Goal: Task Accomplishment & Management: Manage account settings

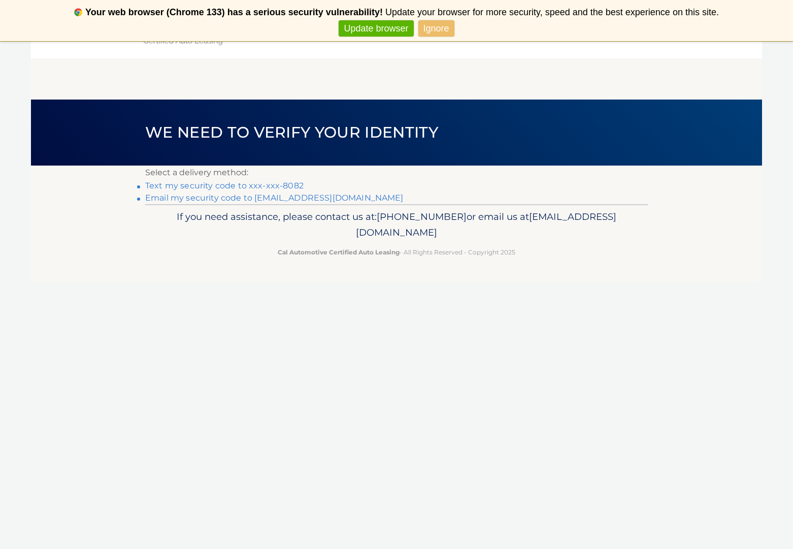
click at [237, 186] on link "Text my security code to xxx-xxx-8082" at bounding box center [224, 186] width 158 height 10
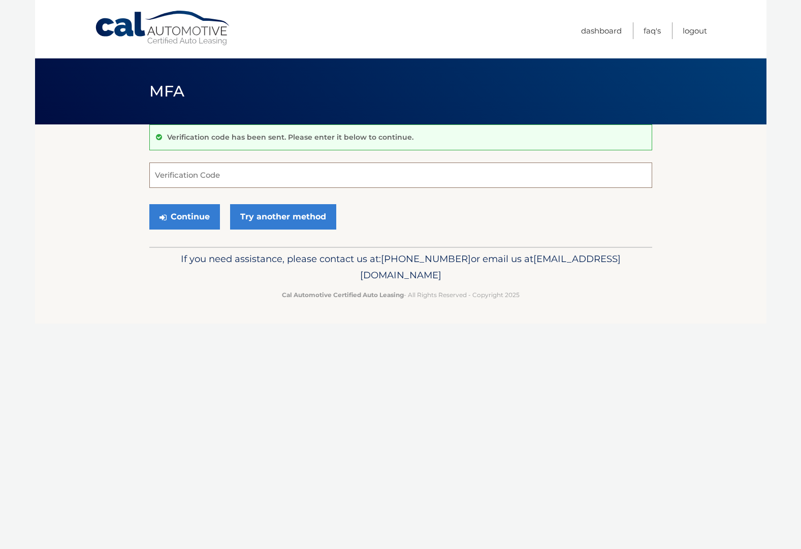
click at [201, 180] on input "Verification Code" at bounding box center [400, 174] width 503 height 25
type input "069855"
click at [206, 214] on button "Continue" at bounding box center [184, 216] width 71 height 25
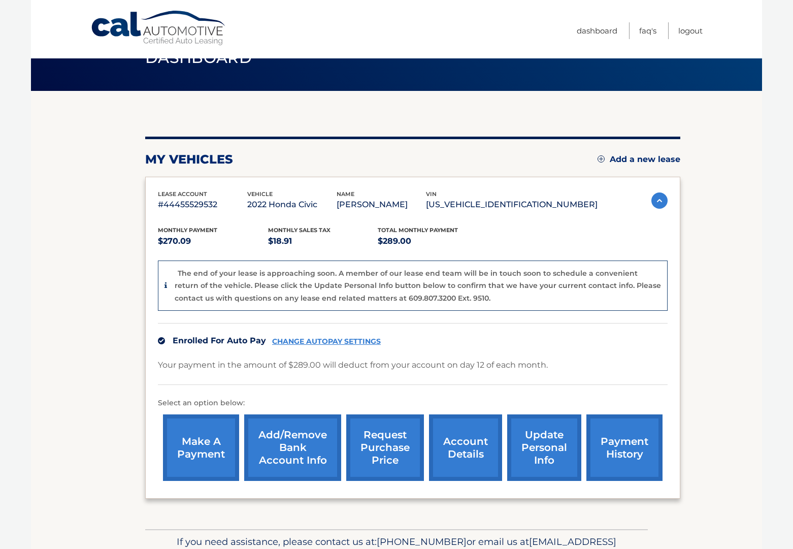
scroll to position [90, 0]
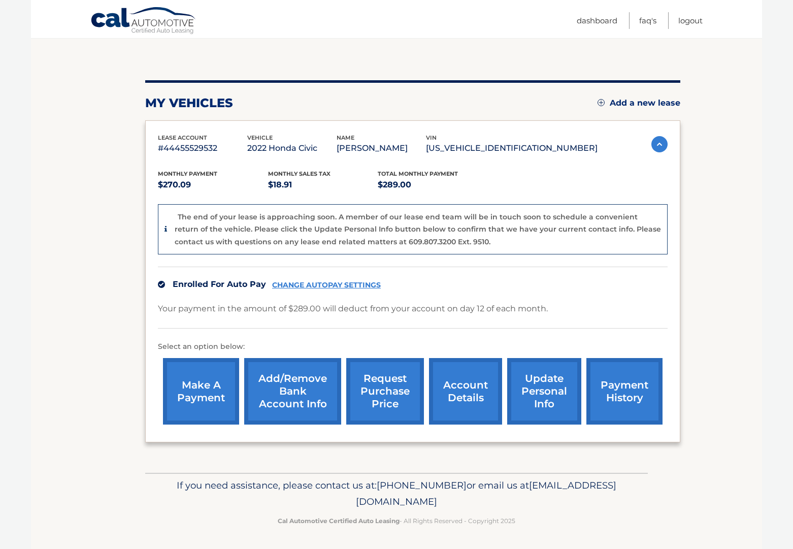
click at [467, 377] on link "account details" at bounding box center [465, 391] width 73 height 67
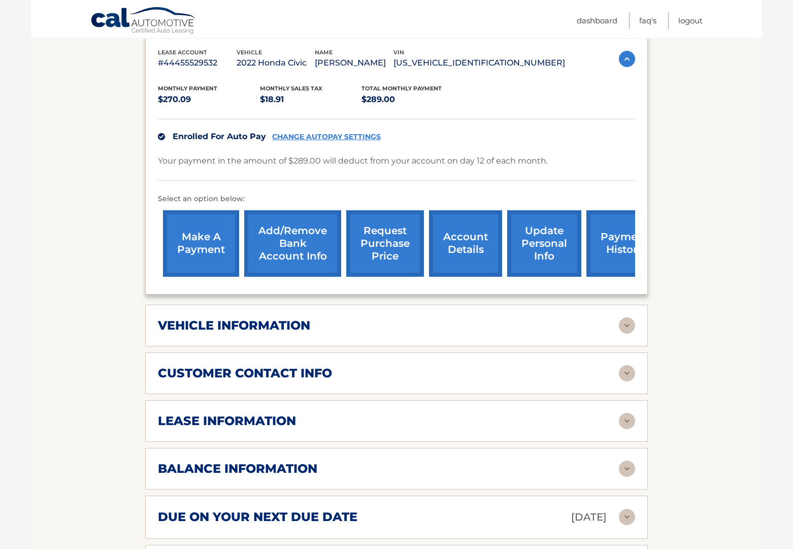
scroll to position [239, 0]
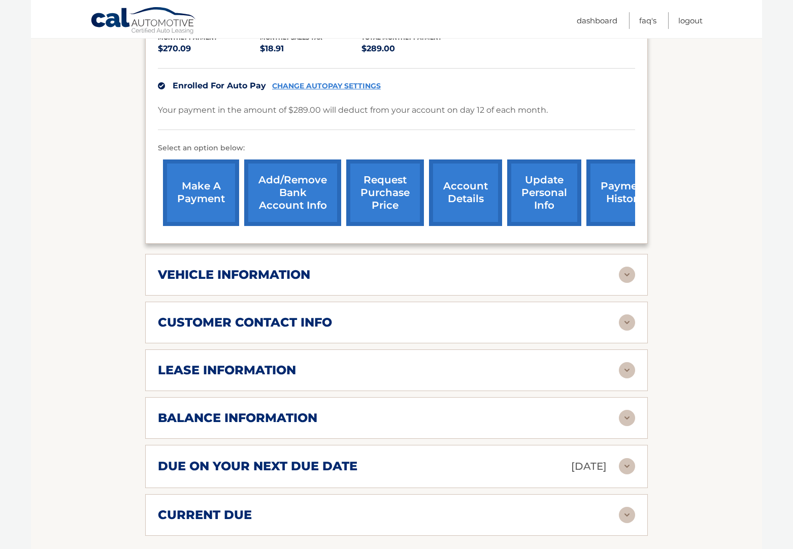
click at [626, 415] on img at bounding box center [627, 418] width 16 height 16
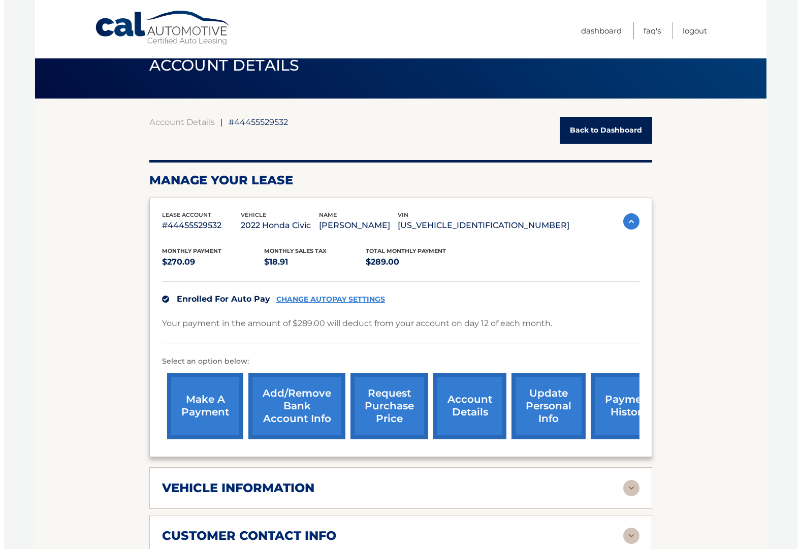
scroll to position [37, 0]
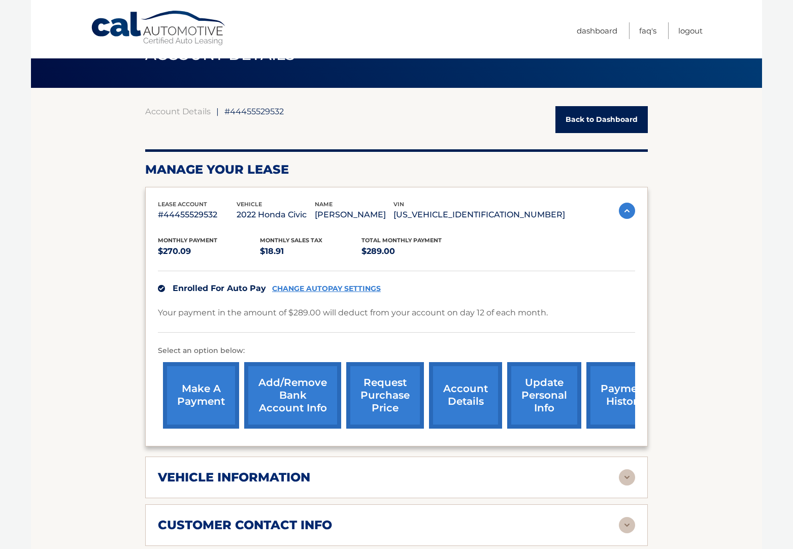
click at [383, 400] on link "request purchase price" at bounding box center [385, 395] width 78 height 67
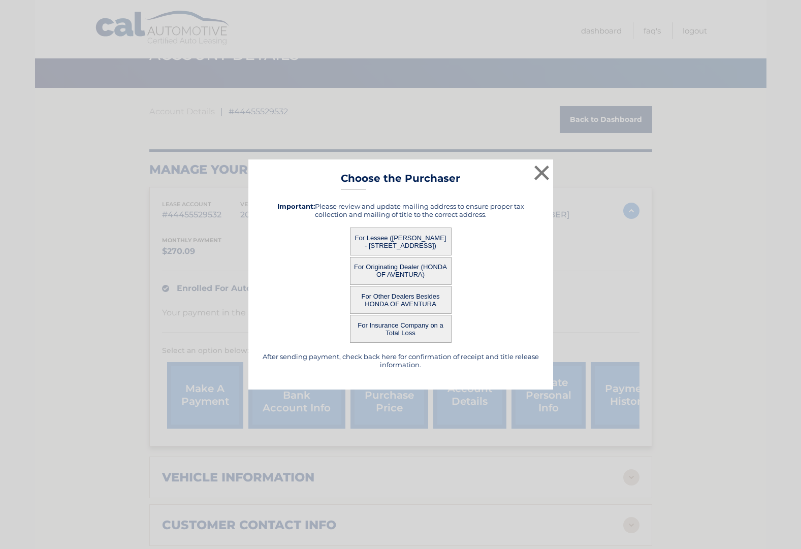
click at [393, 241] on button "For Lessee ([PERSON_NAME] - [STREET_ADDRESS])" at bounding box center [401, 241] width 102 height 28
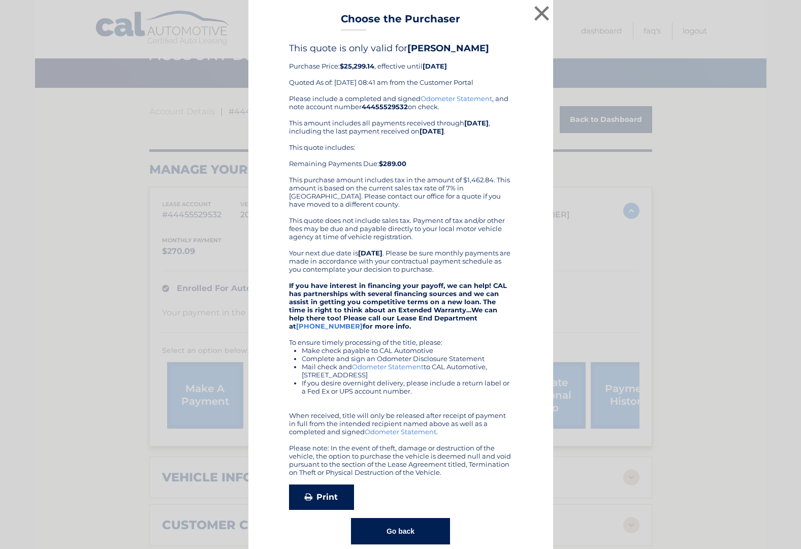
click at [319, 493] on link "Print" at bounding box center [321, 496] width 65 height 25
